Goal: Book appointment/travel/reservation

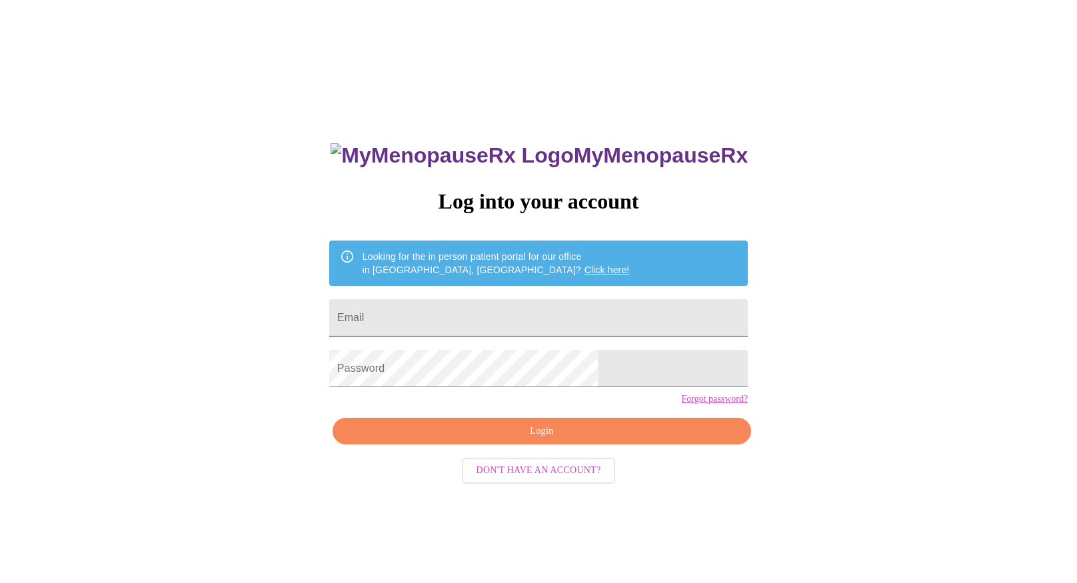
click at [443, 311] on input "Email" at bounding box center [538, 317] width 419 height 37
type input "drjbrose@gmail.com"
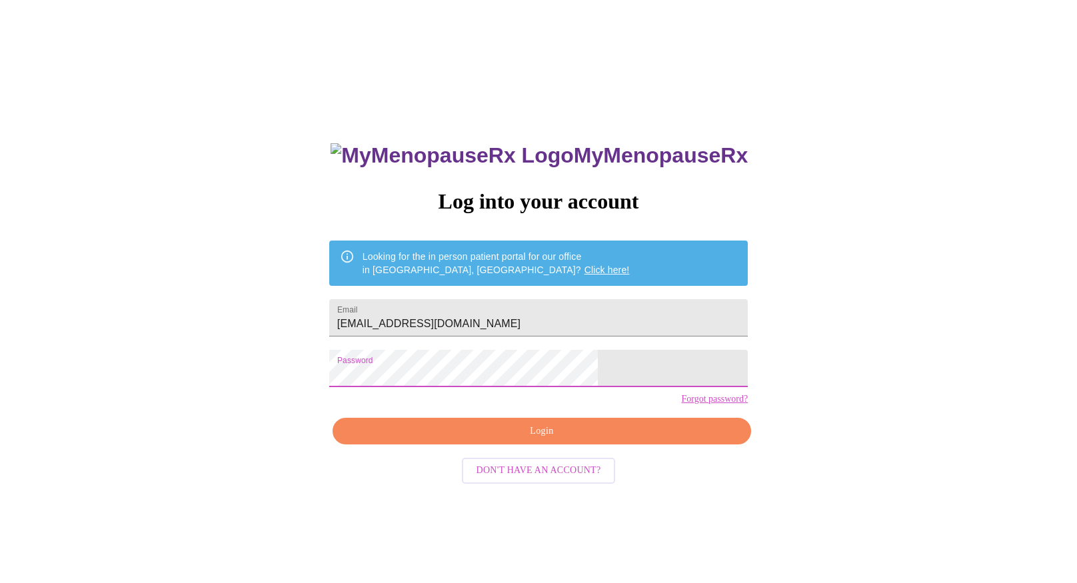
click at [520, 440] on span "Login" at bounding box center [542, 431] width 388 height 17
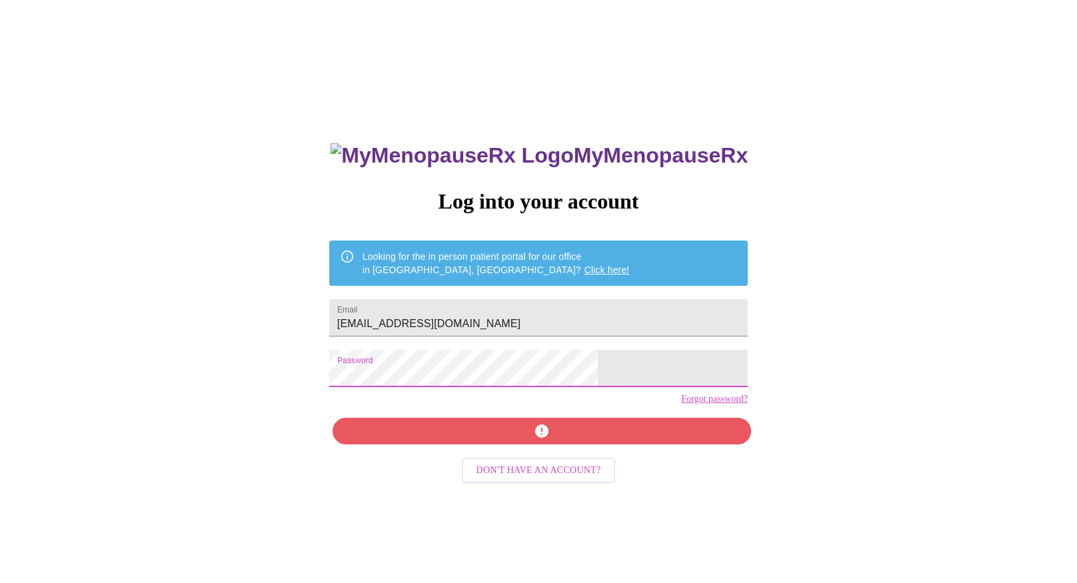
click at [297, 356] on div "MyMenopauseRx Log into your account Looking for the in person patient portal fo…" at bounding box center [538, 355] width 1066 height 700
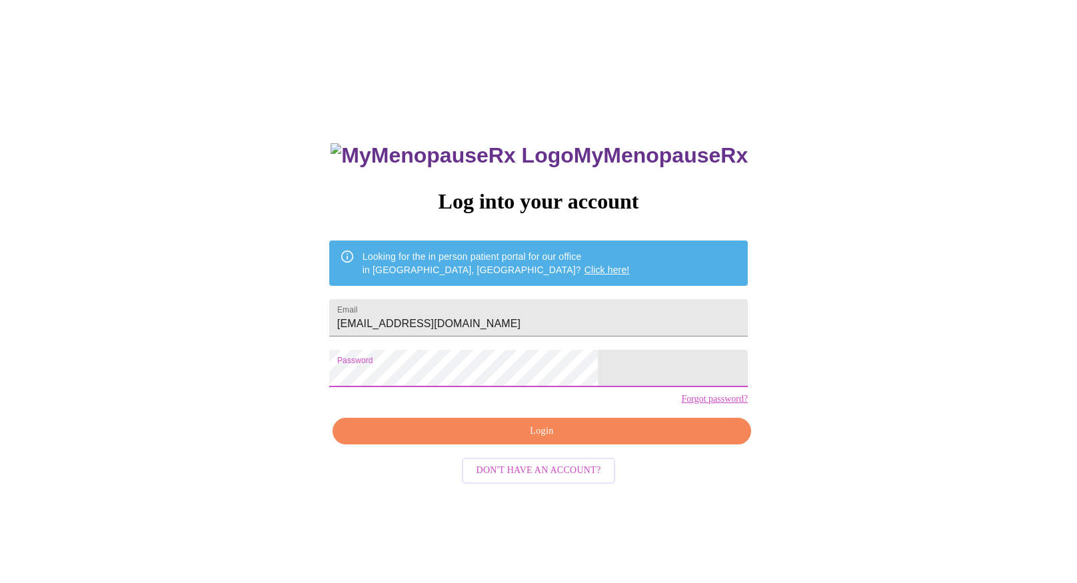
click at [224, 349] on div "MyMenopauseRx Log into your account Looking for the in person patient portal fo…" at bounding box center [538, 355] width 1066 height 700
click at [499, 440] on span "Login" at bounding box center [542, 431] width 388 height 17
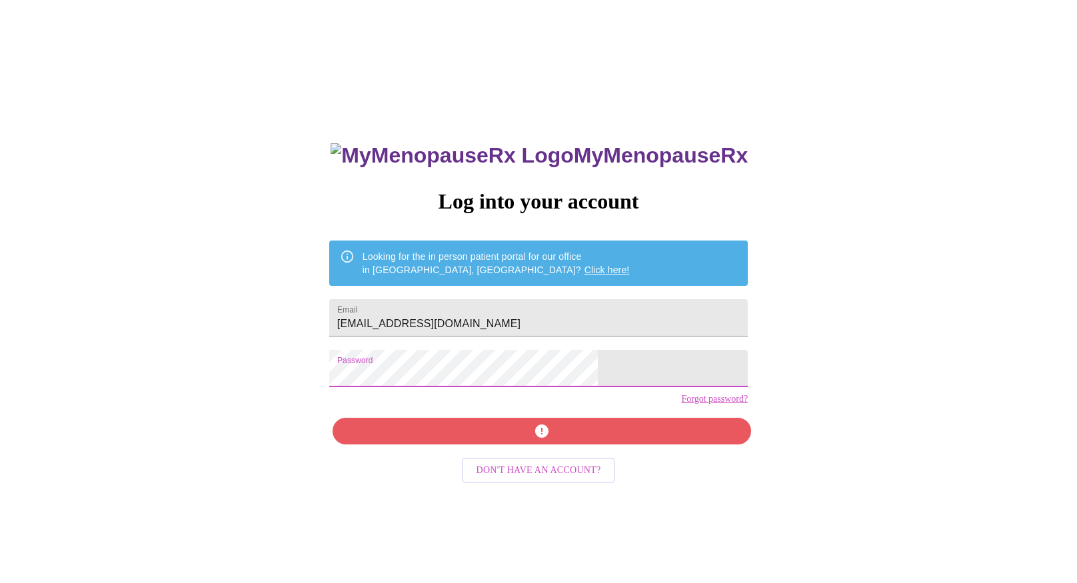
click at [167, 346] on div "MyMenopauseRx Log into your account Looking for the in person patient portal fo…" at bounding box center [538, 355] width 1066 height 700
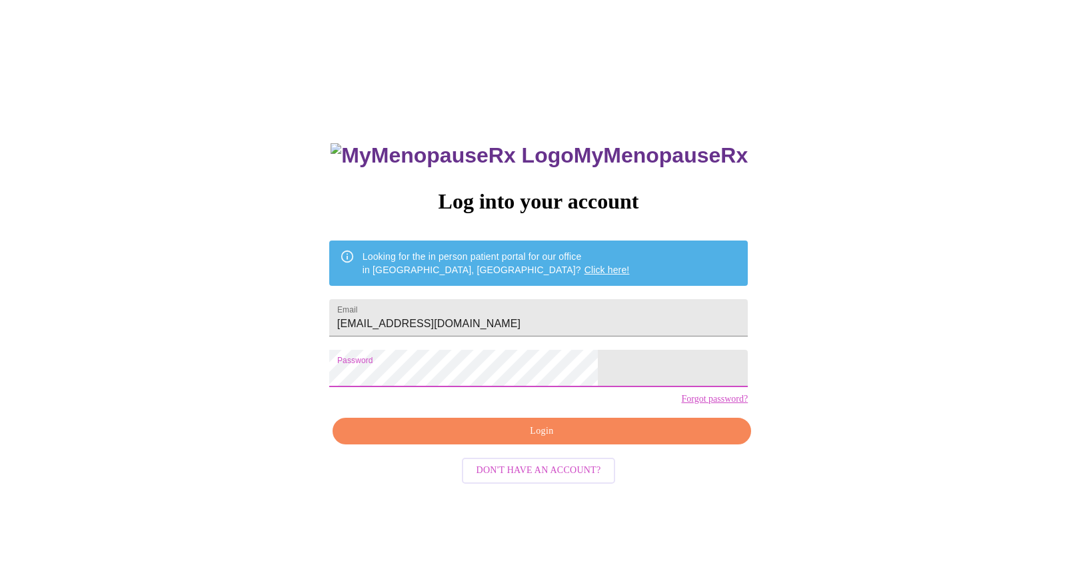
click at [459, 440] on span "Login" at bounding box center [542, 431] width 388 height 17
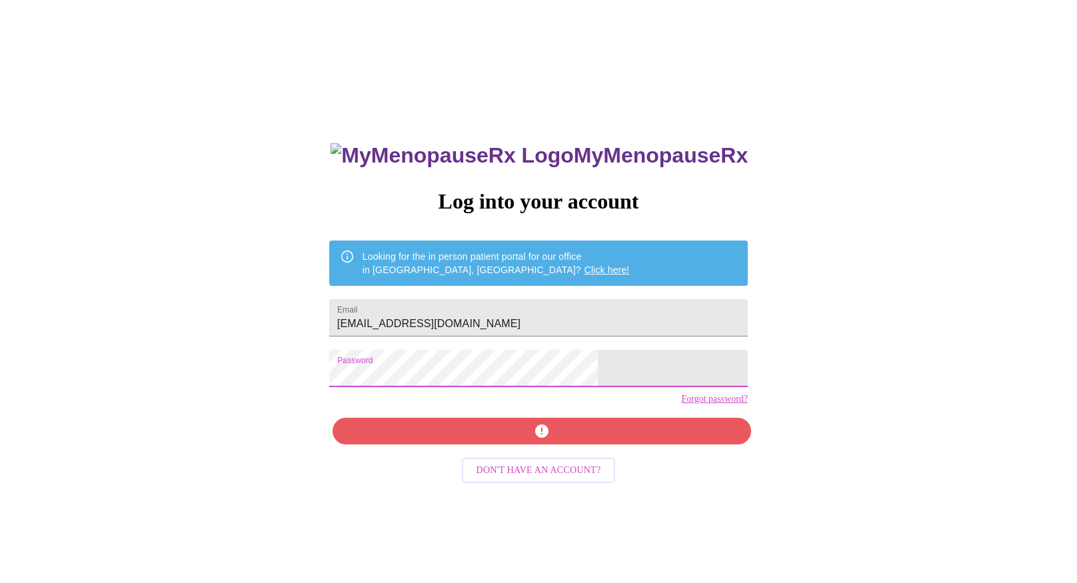
click at [369, 369] on div "MyMenopauseRx Log into your account Looking for the in person patient portal fo…" at bounding box center [538, 355] width 1066 height 700
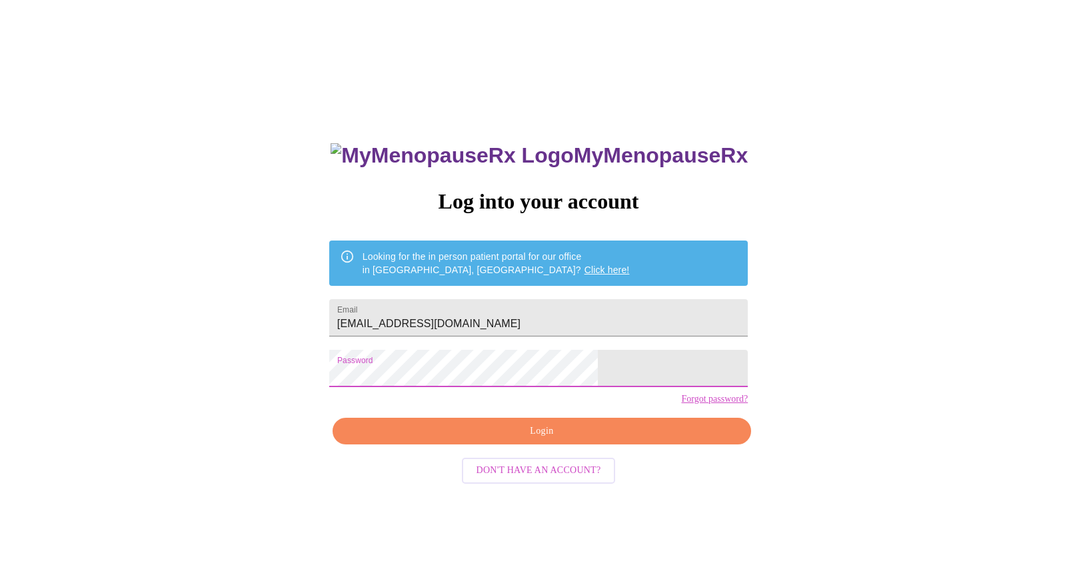
click at [229, 338] on div "MyMenopauseRx Log into your account Looking for the in person patient portal fo…" at bounding box center [538, 355] width 1066 height 700
click at [579, 440] on span "Login" at bounding box center [542, 431] width 388 height 17
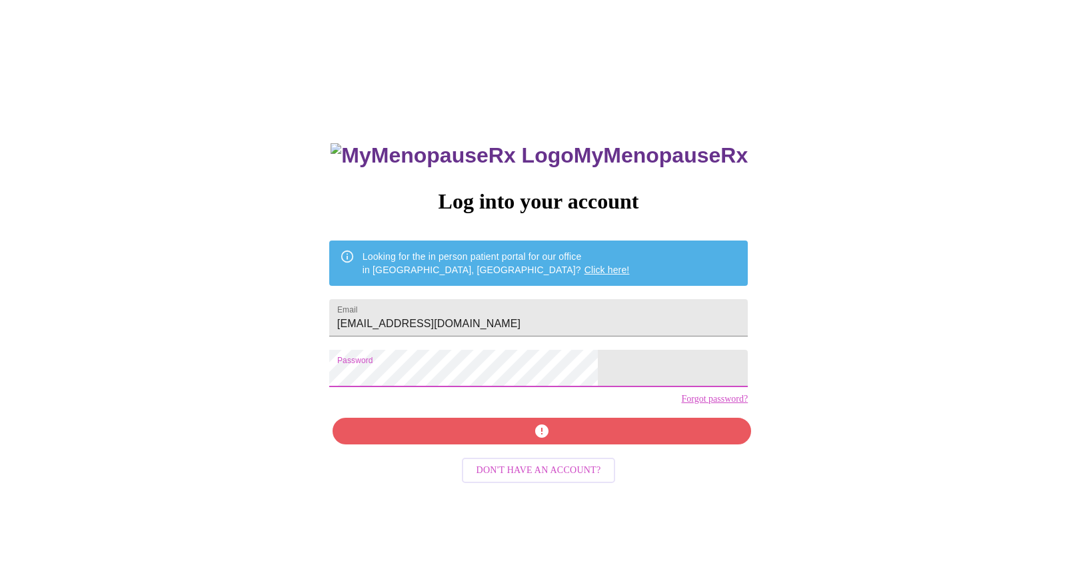
click at [182, 301] on div "MyMenopauseRx Log into your account Looking for the in person patient portal fo…" at bounding box center [538, 355] width 1066 height 700
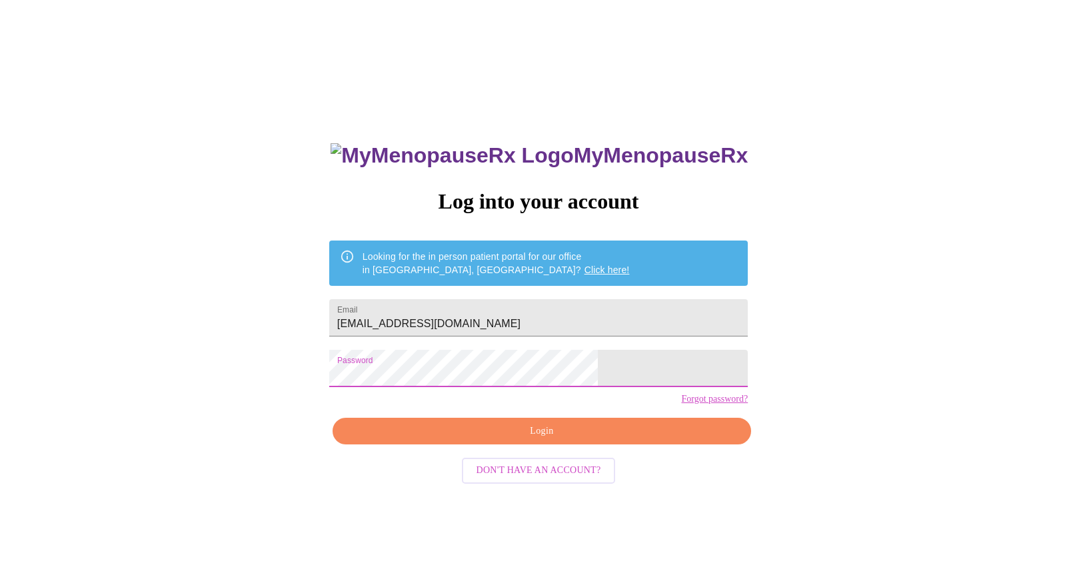
click at [274, 348] on div "MyMenopauseRx Log into your account Looking for the in person patient portal fo…" at bounding box center [538, 355] width 1066 height 700
click at [483, 440] on span "Login" at bounding box center [542, 431] width 388 height 17
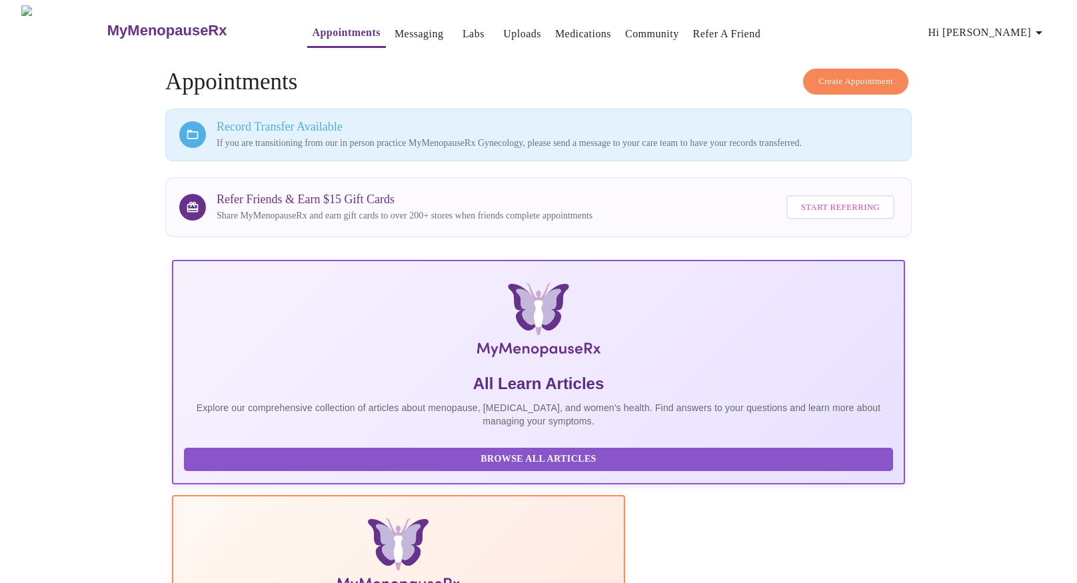
click at [398, 30] on link "Messaging" at bounding box center [419, 34] width 49 height 19
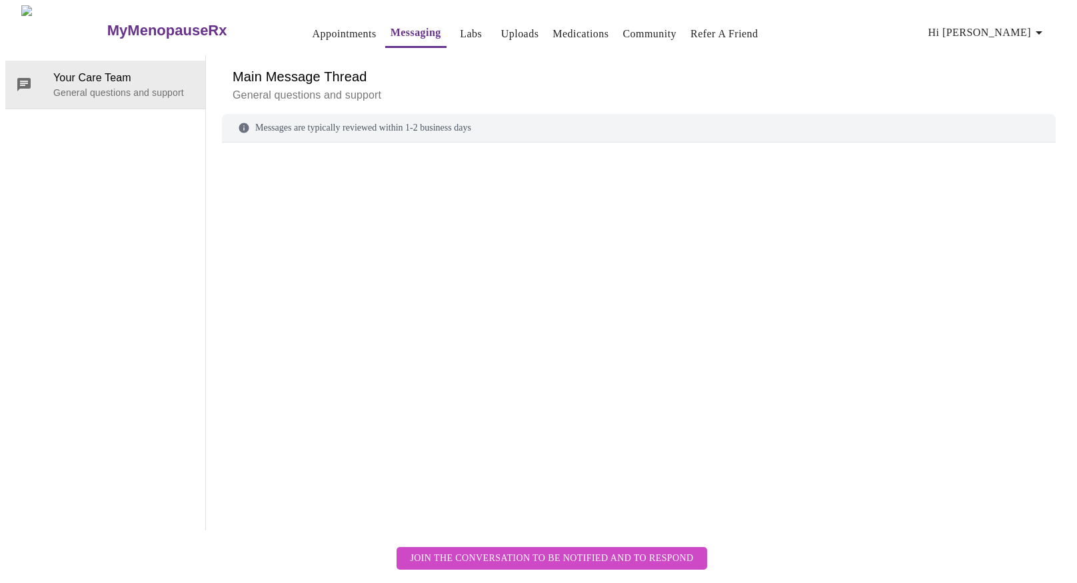
scroll to position [49, 0]
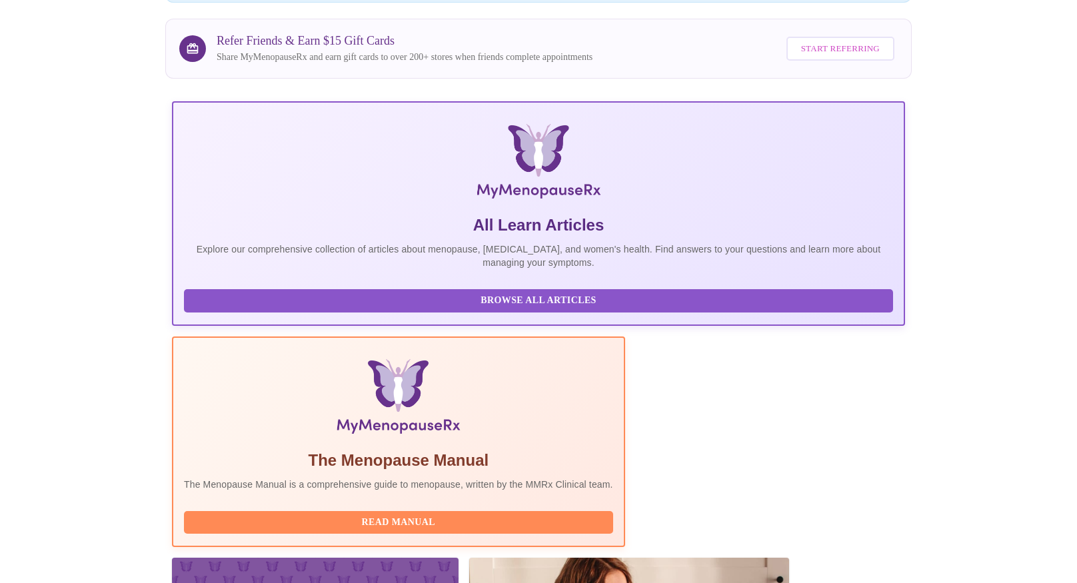
scroll to position [213, 0]
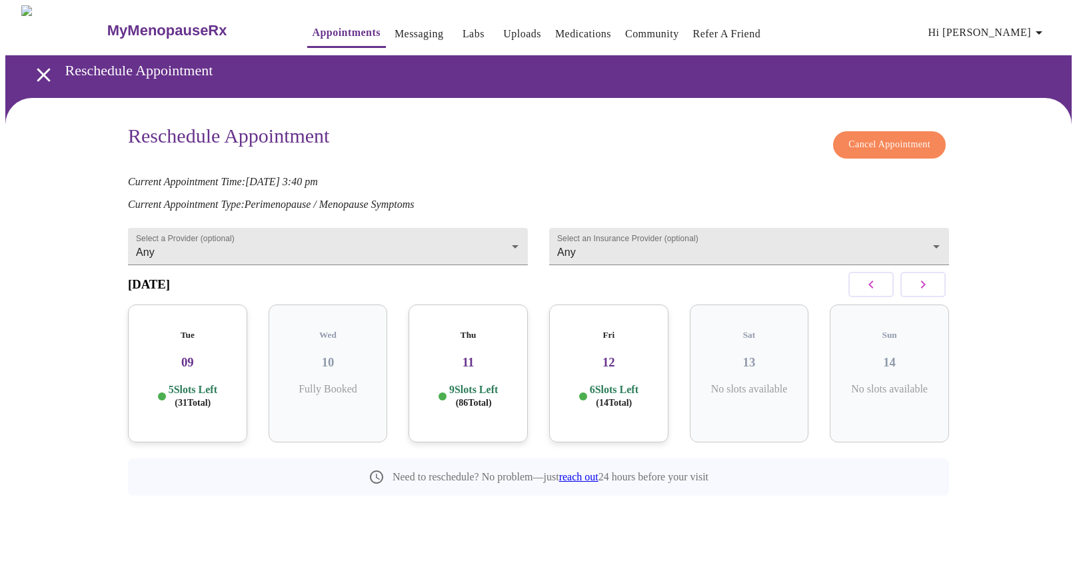
click at [229, 367] on div "Tue 09 5 Slots Left ( 31 Total)" at bounding box center [187, 374] width 119 height 138
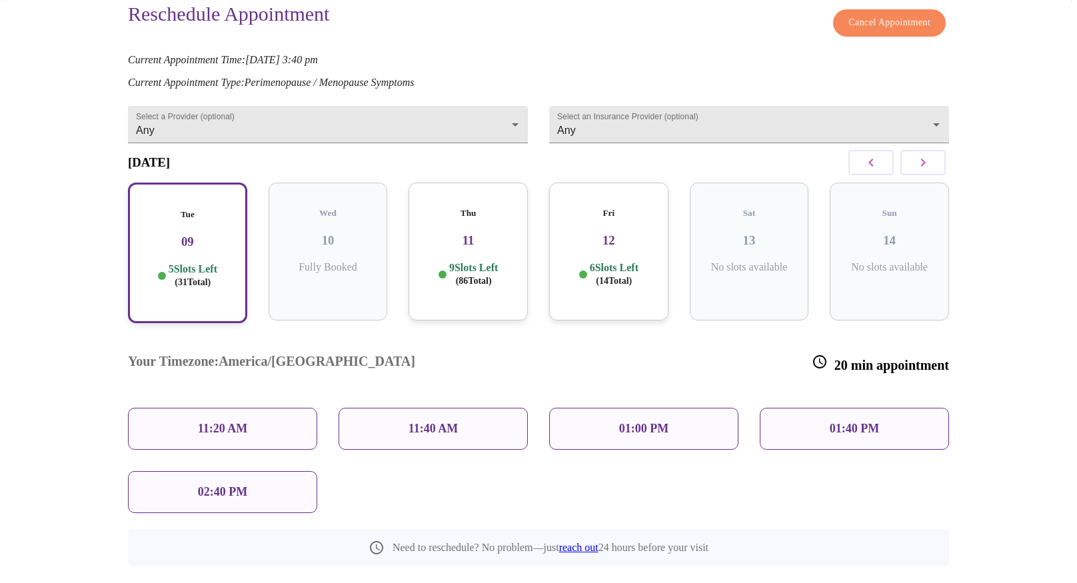
scroll to position [119, 0]
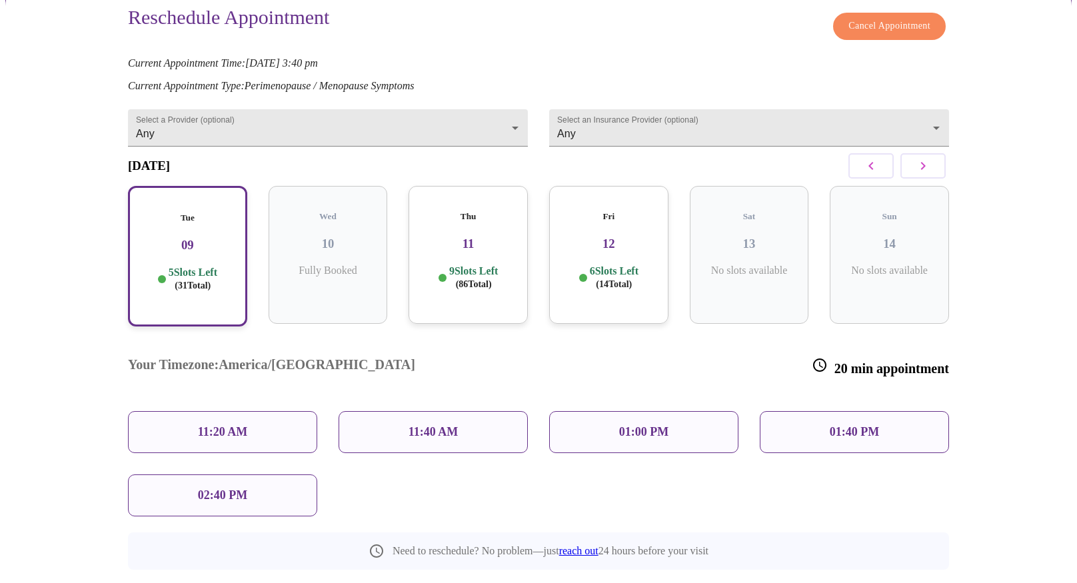
click at [457, 248] on div "Thu 11 9 Slots Left ( 86 Total)" at bounding box center [468, 255] width 119 height 138
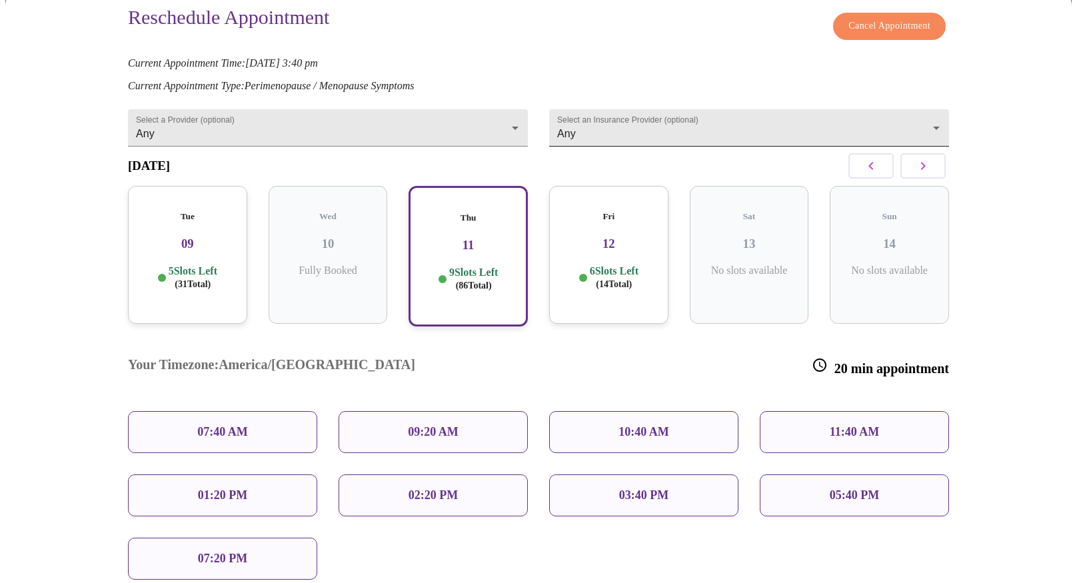
click at [699, 135] on body "MyMenopauseRx Appointments Messaging Labs Uploads Medications Community Refer a…" at bounding box center [538, 290] width 1066 height 806
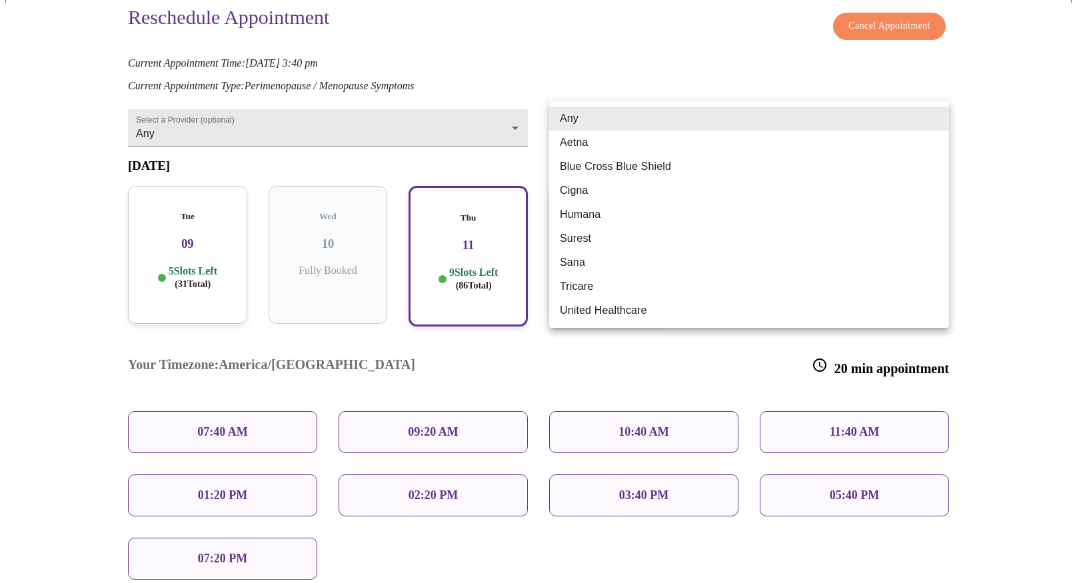
click at [682, 175] on li "Blue Cross Blue Shield" at bounding box center [749, 167] width 400 height 24
type input "Blue Cross Blue Shield"
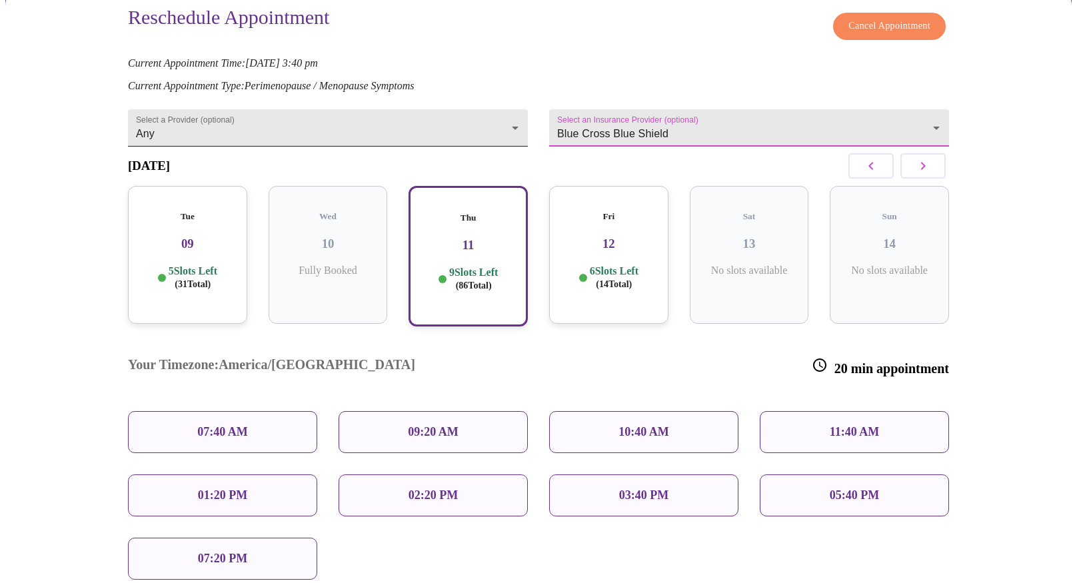
click at [495, 119] on body "MyMenopauseRx Appointments Messaging Labs Uploads Medications Community Refer a…" at bounding box center [538, 290] width 1066 height 806
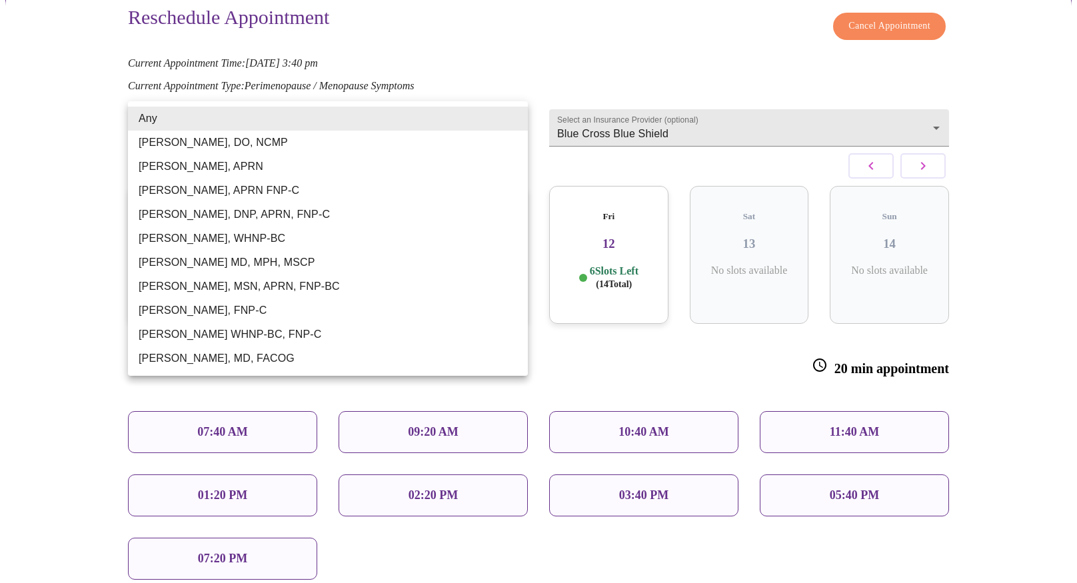
click at [273, 363] on li "[PERSON_NAME], MD, FACOG" at bounding box center [328, 359] width 400 height 24
type input "[PERSON_NAME], MD, FACOG"
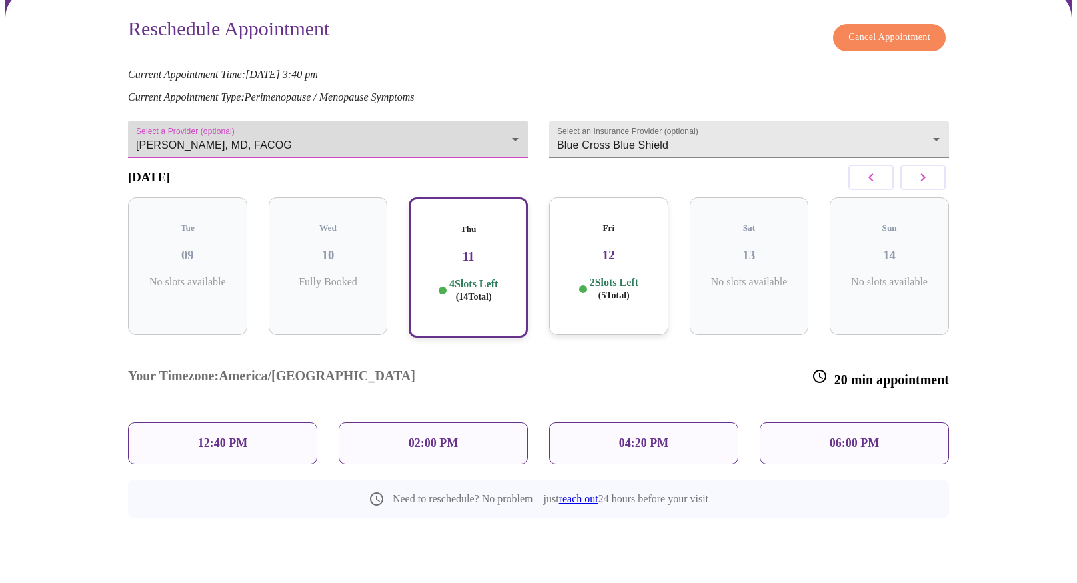
scroll to position [60, 0]
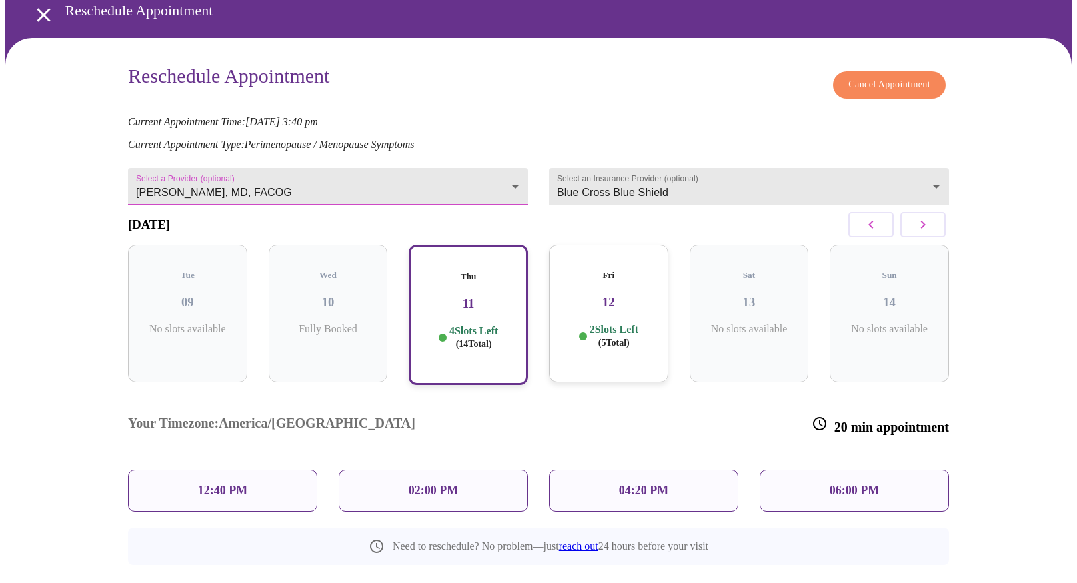
click at [606, 295] on h3 "12" at bounding box center [609, 302] width 98 height 15
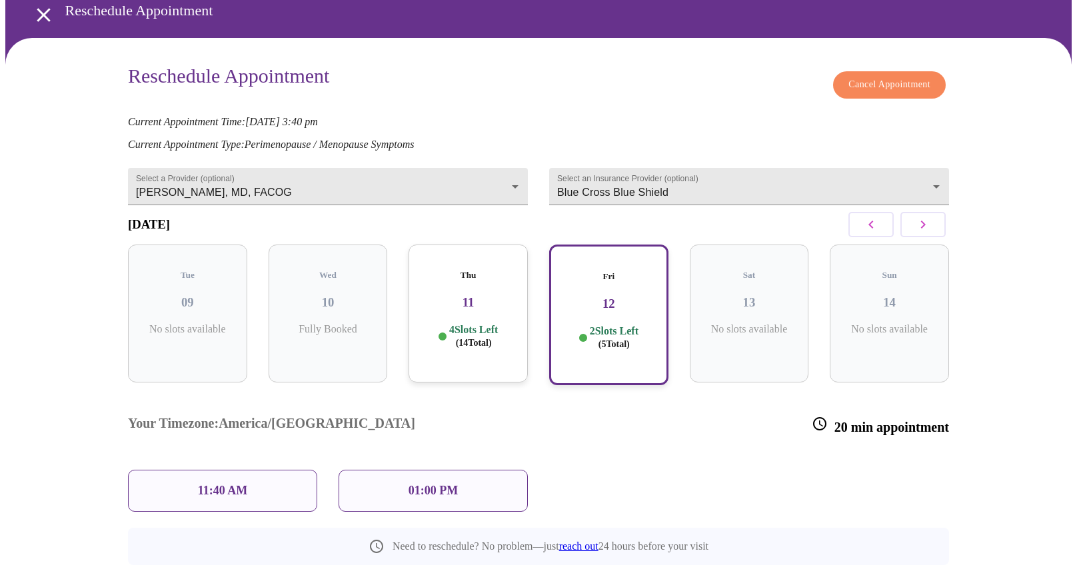
click at [926, 225] on icon "button" at bounding box center [923, 225] width 16 height 16
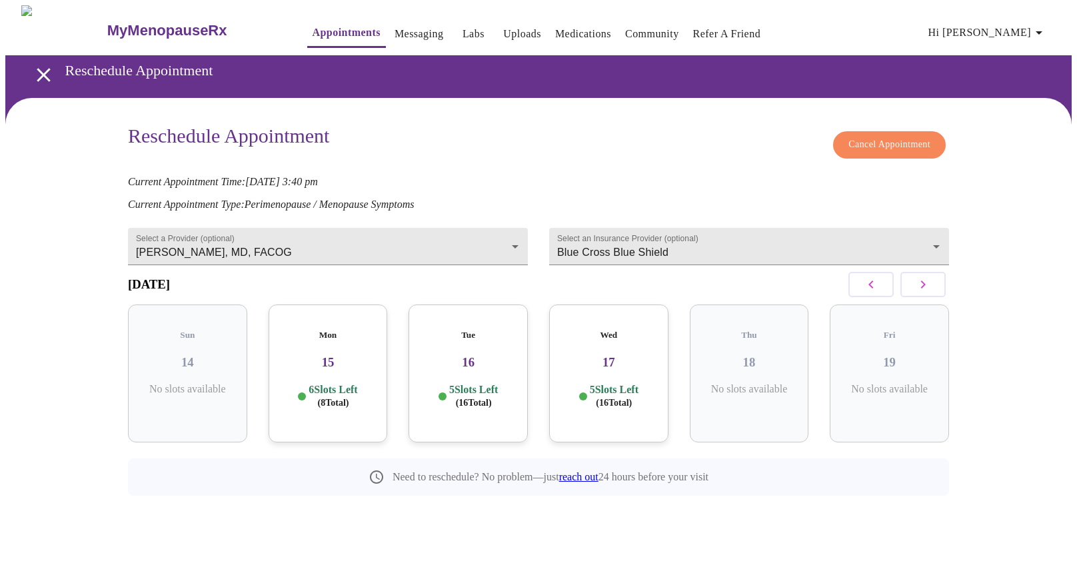
scroll to position [0, 0]
click at [345, 369] on div "Mon 15 6 Slots Left ( 8 Total)" at bounding box center [328, 374] width 119 height 138
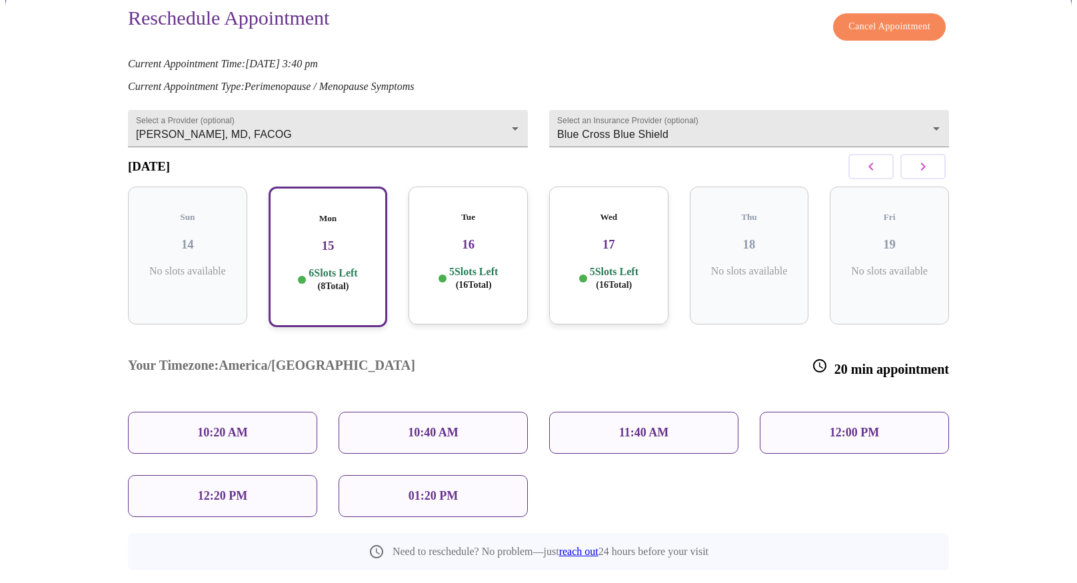
scroll to position [113, 0]
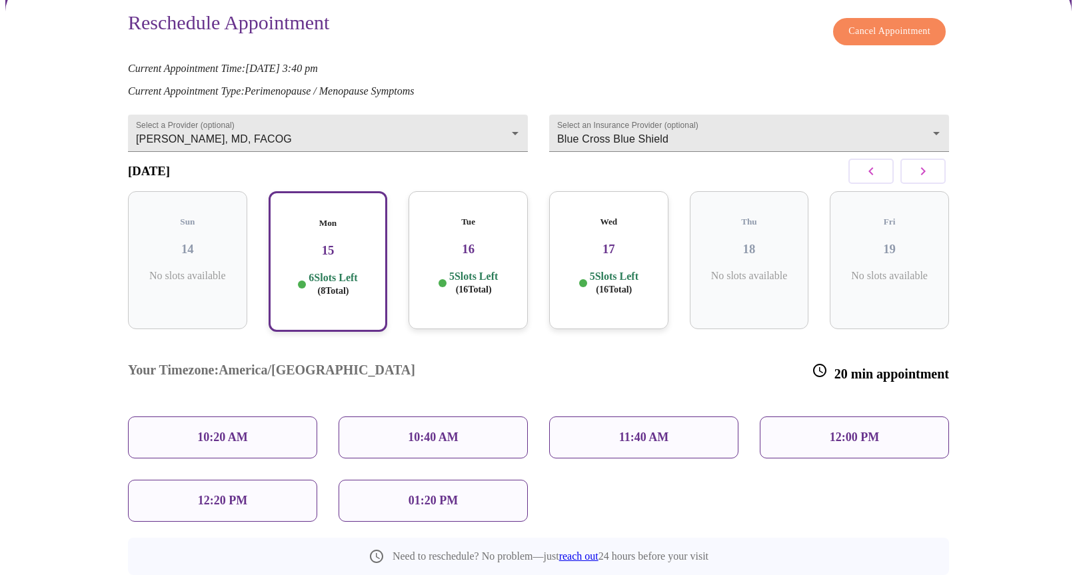
click at [196, 242] on h3 "14" at bounding box center [188, 249] width 98 height 15
click at [271, 417] on div "10:20 AM" at bounding box center [222, 438] width 189 height 42
